Goal: Check status: Check status

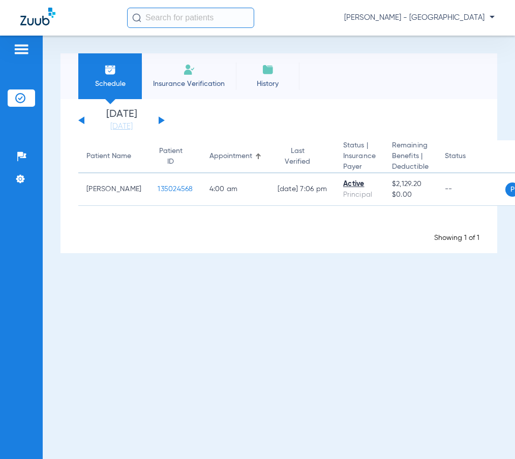
click at [165, 26] on input "text" at bounding box center [190, 18] width 127 height 20
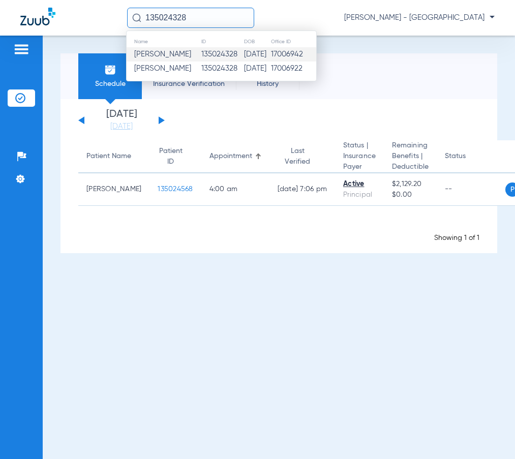
click at [158, 50] on span "[PERSON_NAME]" at bounding box center [162, 54] width 57 height 8
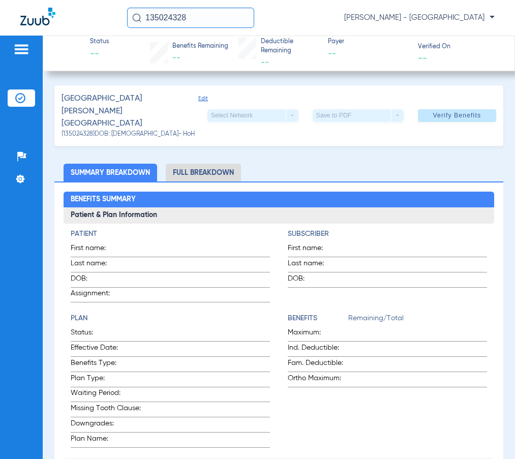
click at [198, 20] on input "135024328" at bounding box center [190, 18] width 127 height 20
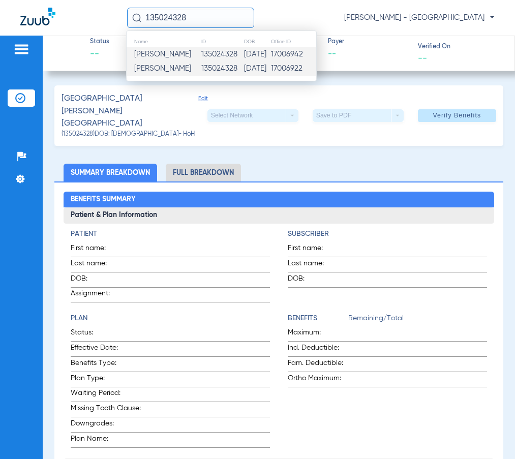
click at [191, 65] on span "[PERSON_NAME]" at bounding box center [162, 69] width 57 height 8
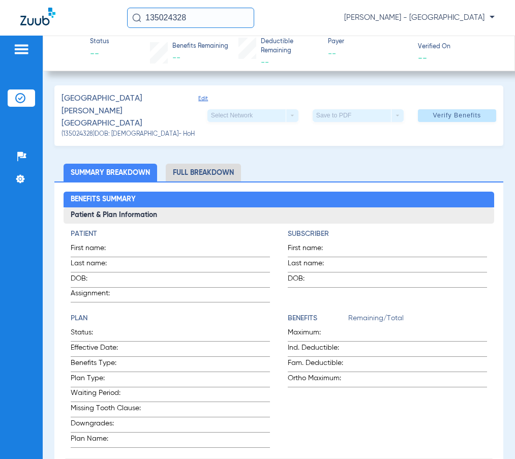
drag, startPoint x: 222, startPoint y: 23, endPoint x: -213, endPoint y: 103, distance: 442.3
click at [0, 103] on html "135024328 [GEOGRAPHIC_DATA][PERSON_NAME] - Boulder Crossings Patients Insurance…" at bounding box center [257, 229] width 515 height 459
click at [193, 28] on div "135027588 [GEOGRAPHIC_DATA][PERSON_NAME] - [GEOGRAPHIC_DATA]" at bounding box center [257, 18] width 515 height 36
click at [202, 17] on input "135027588" at bounding box center [190, 18] width 127 height 20
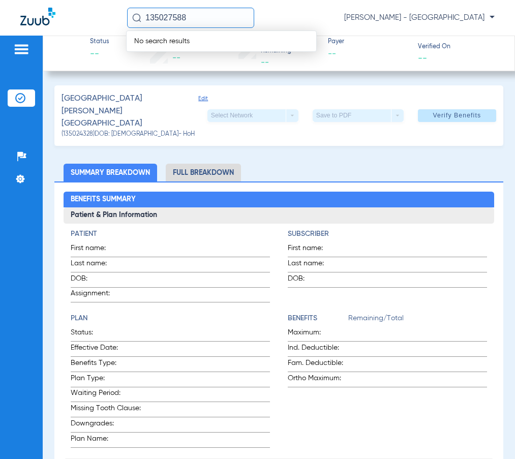
click at [152, 14] on input "135027588" at bounding box center [190, 18] width 127 height 20
click at [187, 15] on input "135027588" at bounding box center [190, 18] width 127 height 20
click at [218, 18] on input "135027440" at bounding box center [190, 18] width 127 height 20
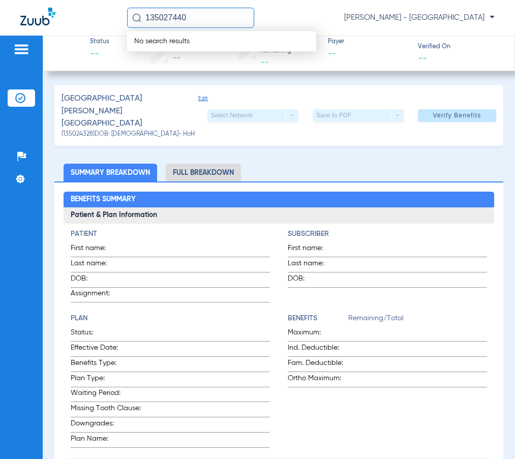
drag, startPoint x: 201, startPoint y: 24, endPoint x: -213, endPoint y: 29, distance: 414.2
click at [0, 29] on html "135027440 No search results [PERSON_NAME] - Boulder Crossings Patients Insuranc…" at bounding box center [257, 229] width 515 height 459
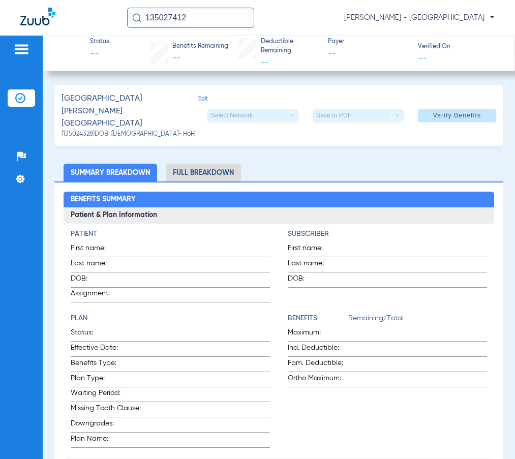
click at [210, 19] on input "135027412" at bounding box center [190, 18] width 127 height 20
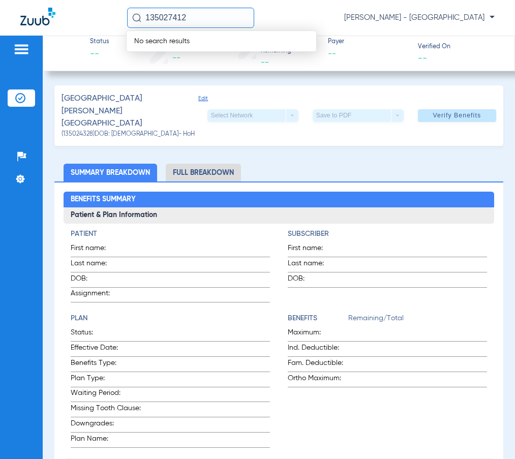
type input "135027412"
click at [202, 30] on div "No search results" at bounding box center [221, 40] width 191 height 21
click at [195, 24] on input "135027412" at bounding box center [190, 18] width 127 height 20
